Goal: Find specific page/section: Find specific page/section

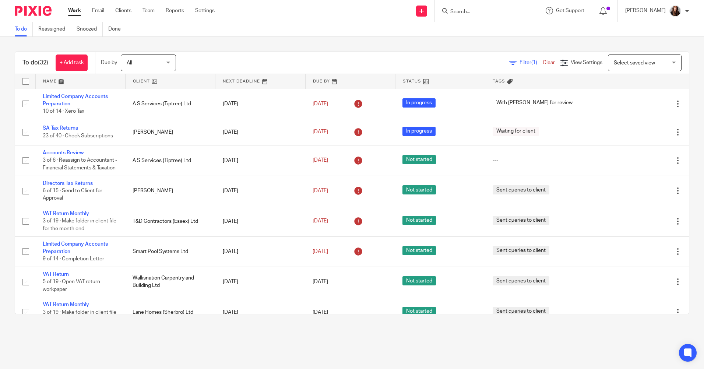
click at [485, 10] on input "Search" at bounding box center [482, 12] width 66 height 7
type input "tub"
drag, startPoint x: 484, startPoint y: 24, endPoint x: 486, endPoint y: 29, distance: 6.2
click at [484, 24] on link at bounding box center [510, 34] width 124 height 23
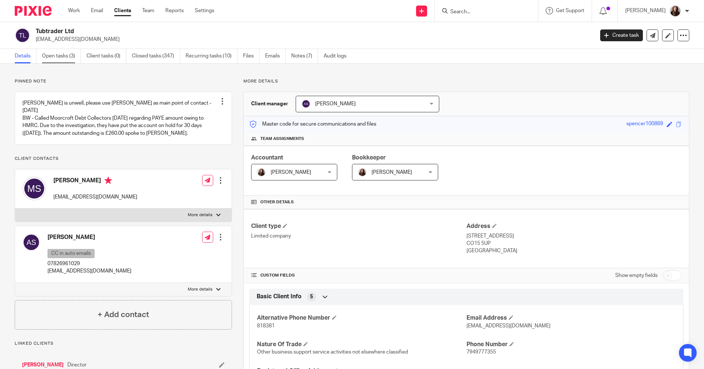
click at [53, 56] on link "Open tasks (3)" at bounding box center [61, 56] width 39 height 14
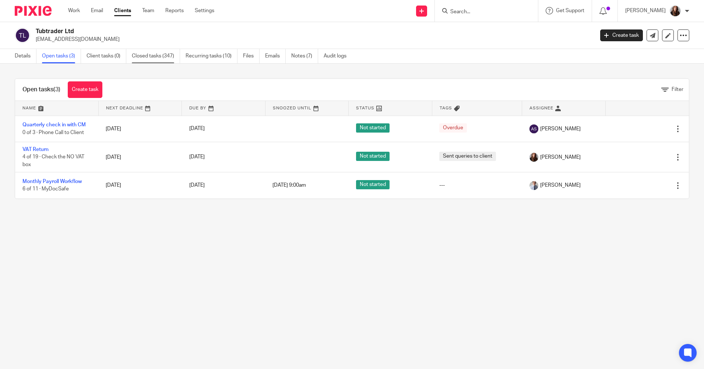
click at [150, 55] on link "Closed tasks (347)" at bounding box center [156, 56] width 48 height 14
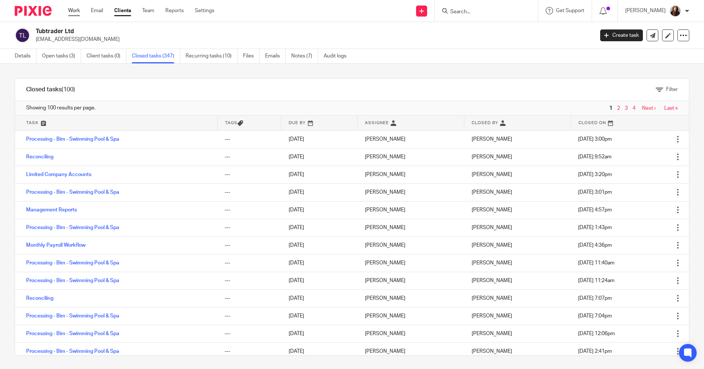
click at [74, 10] on link "Work" at bounding box center [74, 10] width 12 height 7
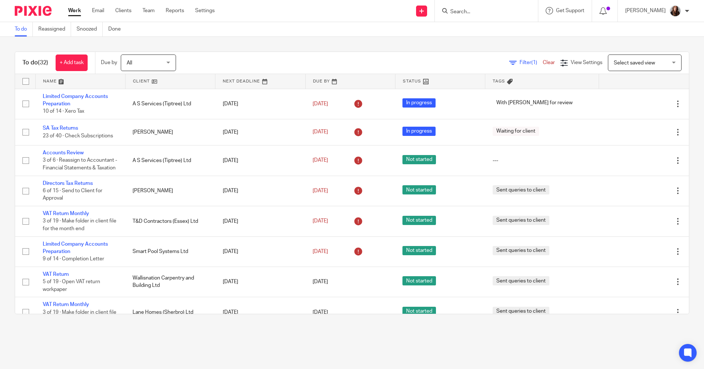
click at [491, 8] on form at bounding box center [488, 10] width 78 height 9
click at [475, 8] on form at bounding box center [488, 10] width 78 height 9
click at [475, 14] on input "Search" at bounding box center [482, 12] width 66 height 7
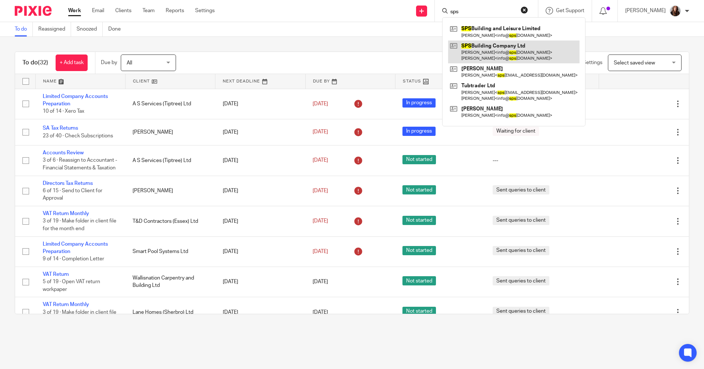
type input "sps"
drag, startPoint x: 513, startPoint y: 46, endPoint x: 510, endPoint y: 56, distance: 10.2
click at [513, 46] on link at bounding box center [513, 51] width 131 height 23
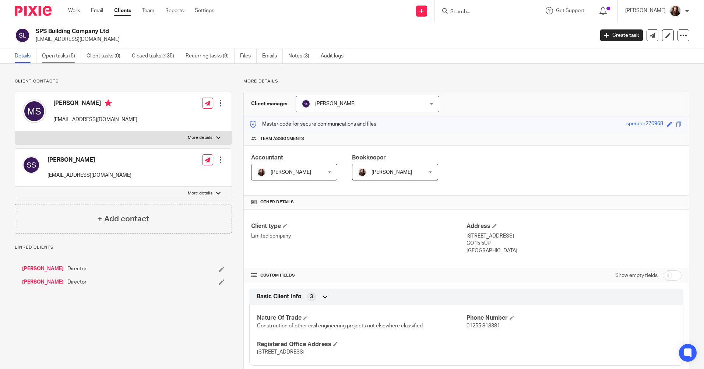
click at [63, 57] on link "Open tasks (5)" at bounding box center [61, 56] width 39 height 14
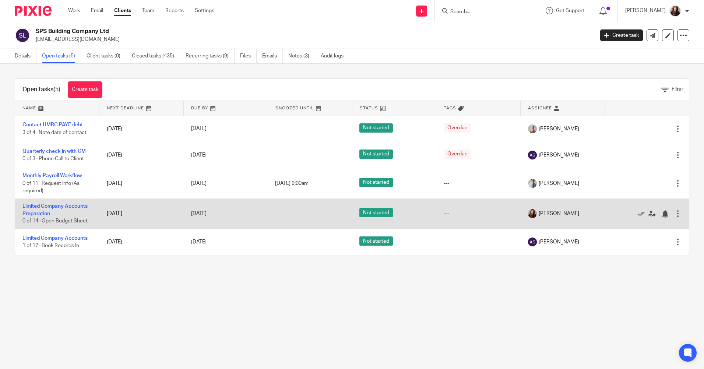
click at [47, 210] on td "Limited Company Accounts Preparation 0 of 14 · Open Budget Sheet" at bounding box center [57, 213] width 84 height 30
click at [45, 212] on link "Limited Company Accounts Preparation" at bounding box center [54, 209] width 65 height 13
